Goal: Task Accomplishment & Management: Manage account settings

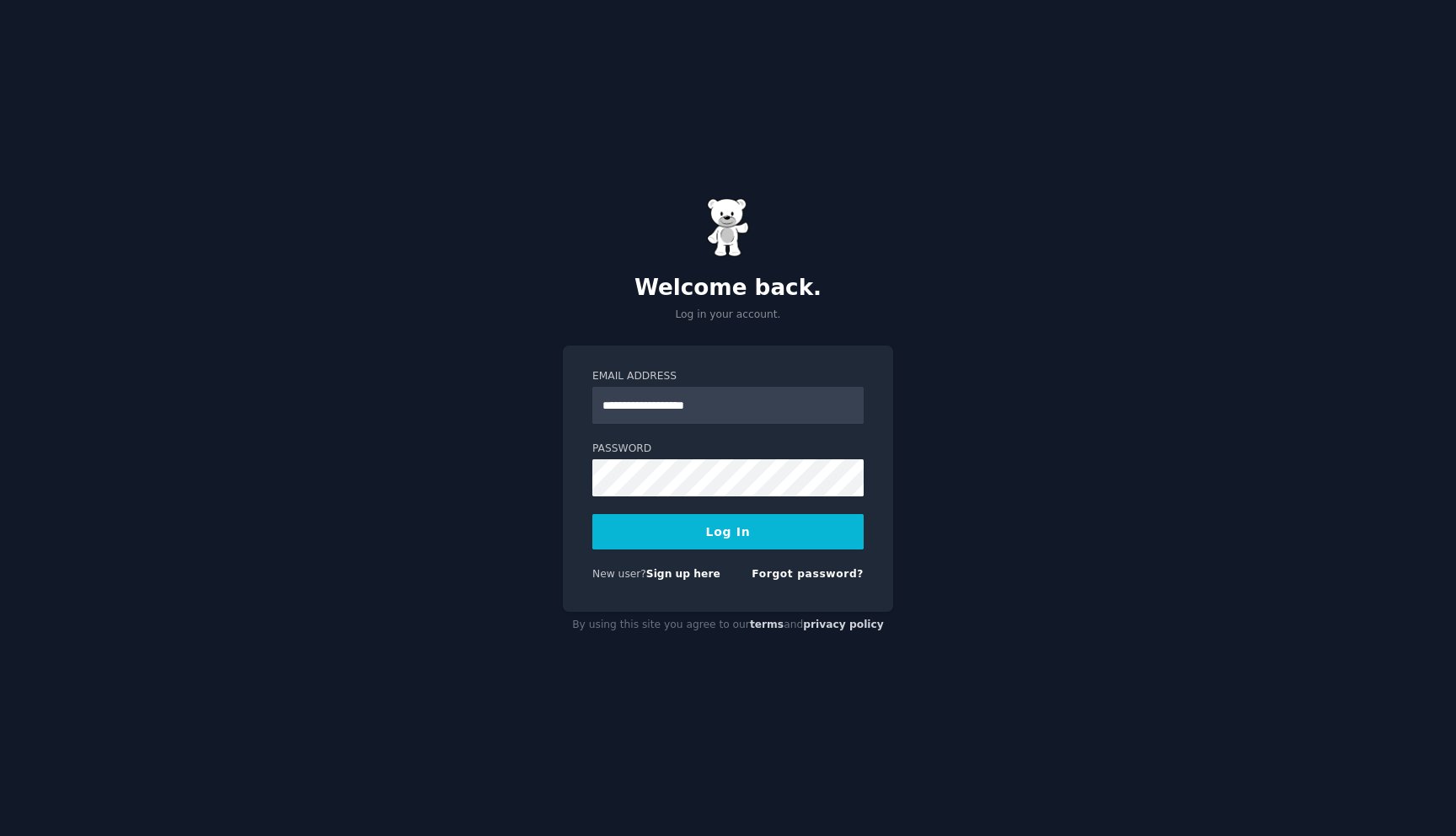
type input "**********"
click at [717, 527] on button "Log In" at bounding box center [728, 531] width 271 height 35
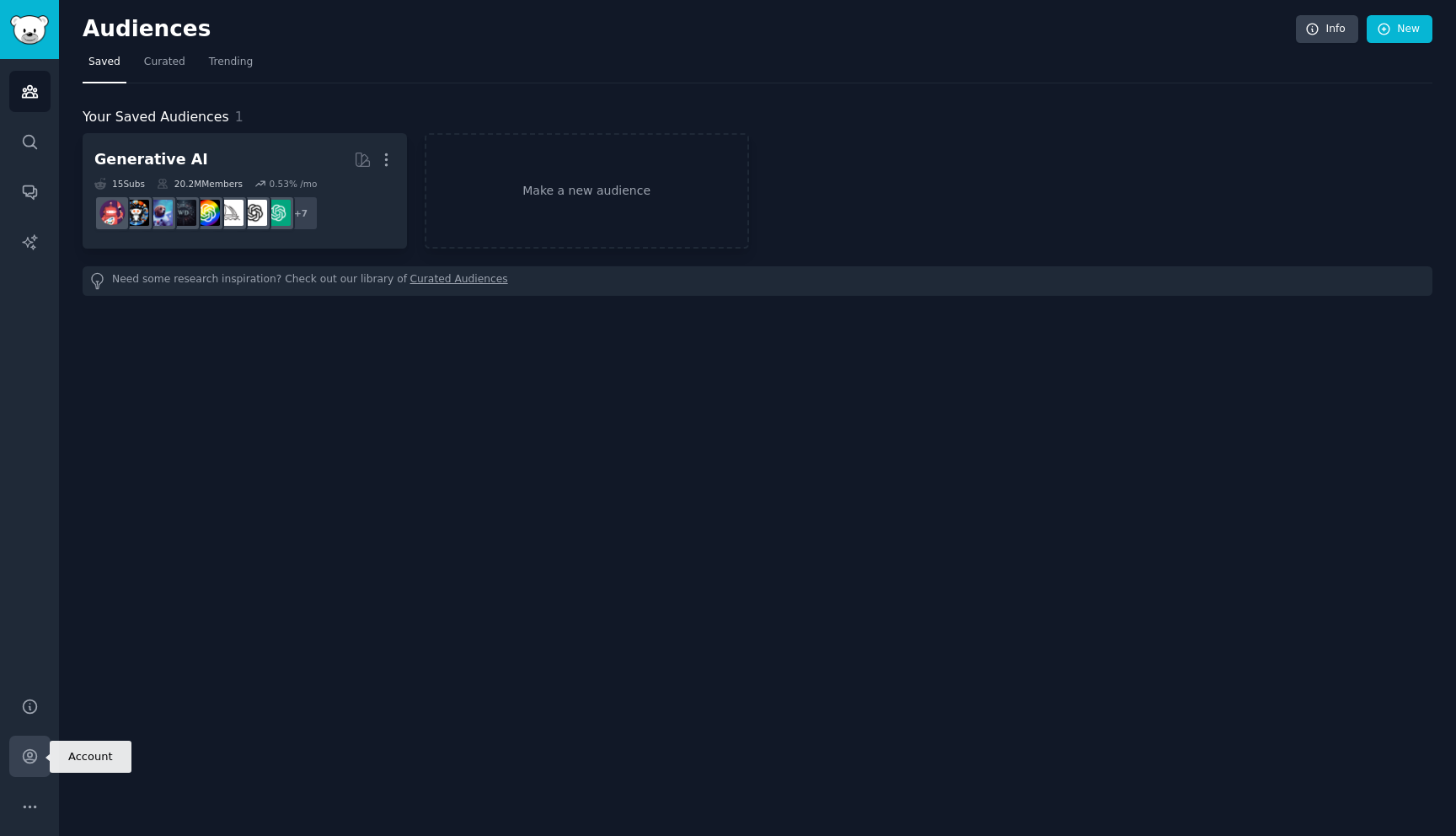
click at [33, 769] on link "Account" at bounding box center [30, 755] width 41 height 41
